Goal: Information Seeking & Learning: Learn about a topic

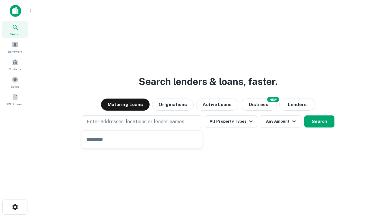
type input "**********"
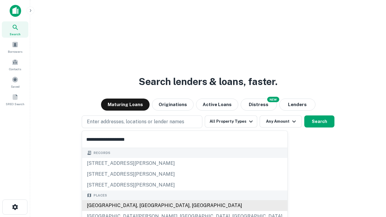
click at [144, 206] on div "[GEOGRAPHIC_DATA], [GEOGRAPHIC_DATA], [GEOGRAPHIC_DATA]" at bounding box center [184, 205] width 205 height 11
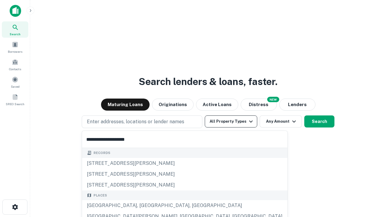
click at [231, 122] on button "All Property Types" at bounding box center [231, 121] width 52 height 12
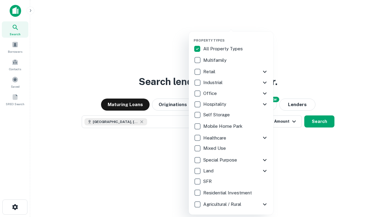
click at [236, 36] on button "button" at bounding box center [236, 36] width 84 height 0
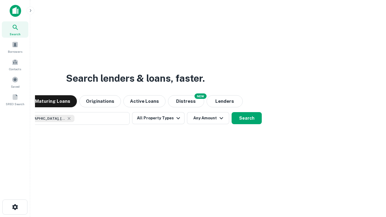
scroll to position [10, 0]
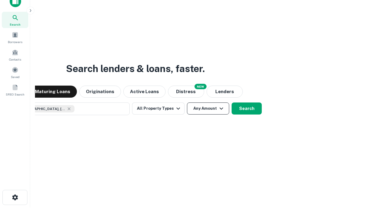
click at [187, 103] on button "Any Amount" at bounding box center [208, 109] width 42 height 12
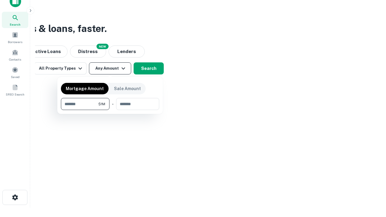
type input "*******"
click at [110, 110] on button "button" at bounding box center [110, 110] width 98 height 0
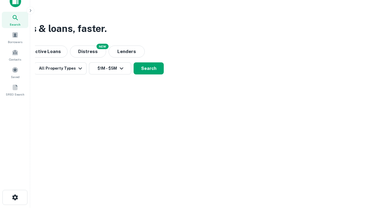
scroll to position [10, 0]
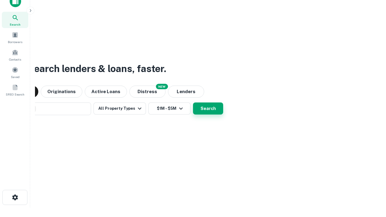
click at [193, 103] on button "Search" at bounding box center [208, 109] width 30 height 12
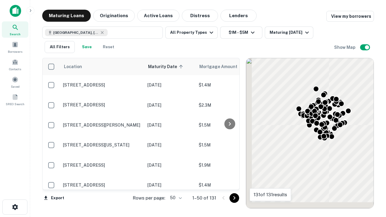
click at [175, 198] on body "Search Borrowers Contacts Saved SREO Search Maturing Loans Originations Active …" at bounding box center [193, 108] width 386 height 217
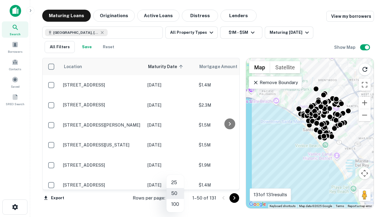
click at [175, 183] on li "25" at bounding box center [174, 182] width 17 height 11
